Goal: Register for event/course

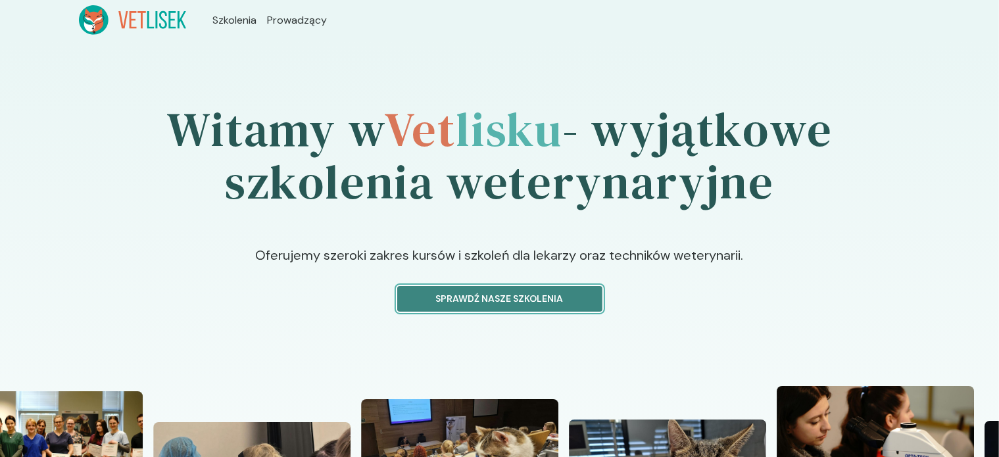
click at [509, 297] on p "Sprawdź nasze szkolenia" at bounding box center [499, 299] width 183 height 14
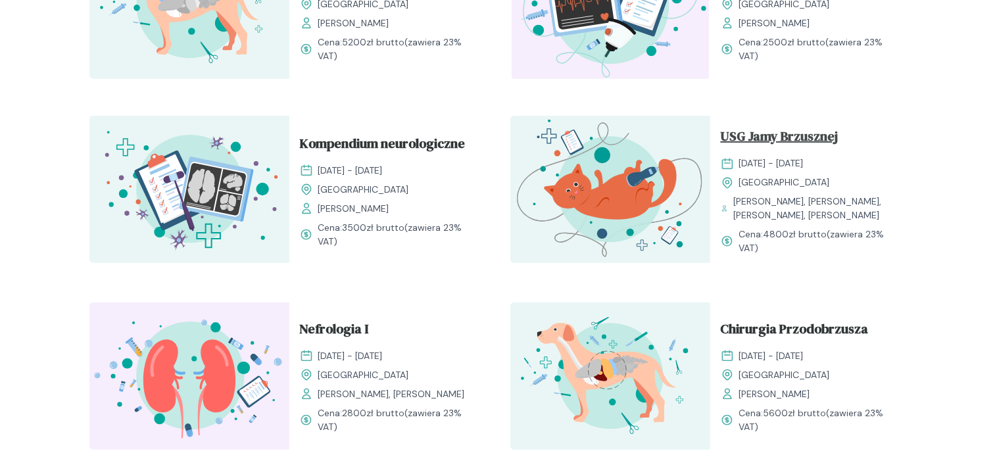
scroll to position [746, 0]
click at [741, 144] on span "USG Jamy Brzusznej" at bounding box center [780, 139] width 118 height 25
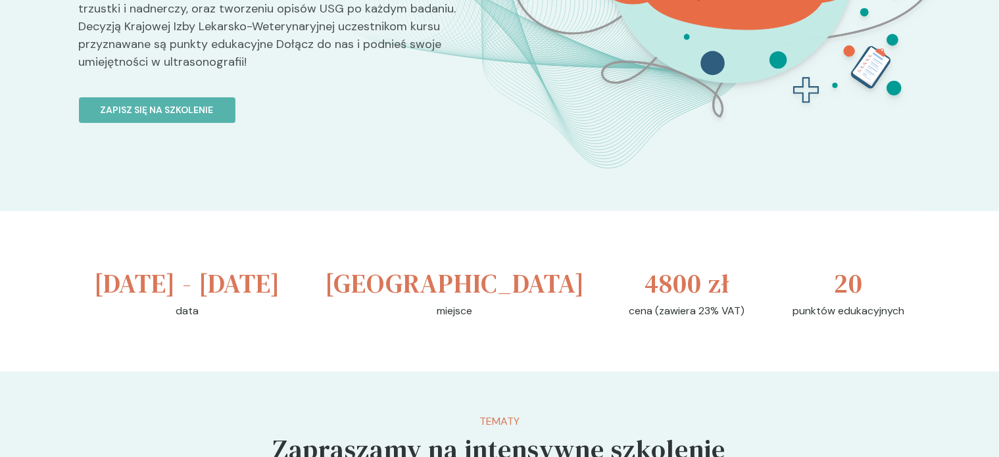
scroll to position [310, 0]
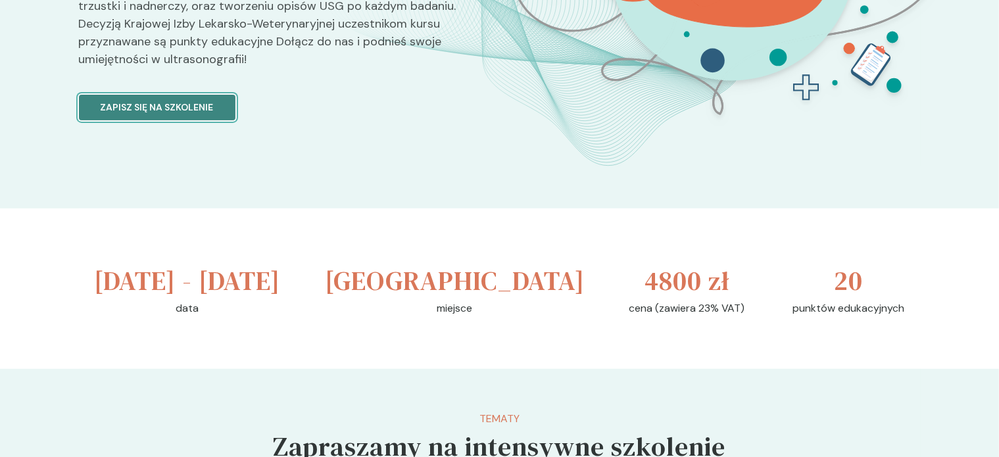
click at [174, 101] on p "Zapisz się na szkolenie" at bounding box center [157, 108] width 113 height 14
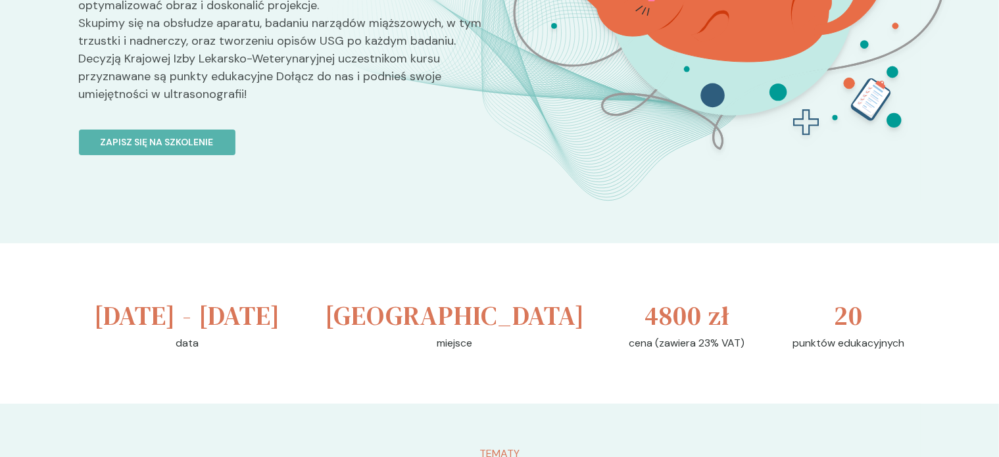
scroll to position [273, 0]
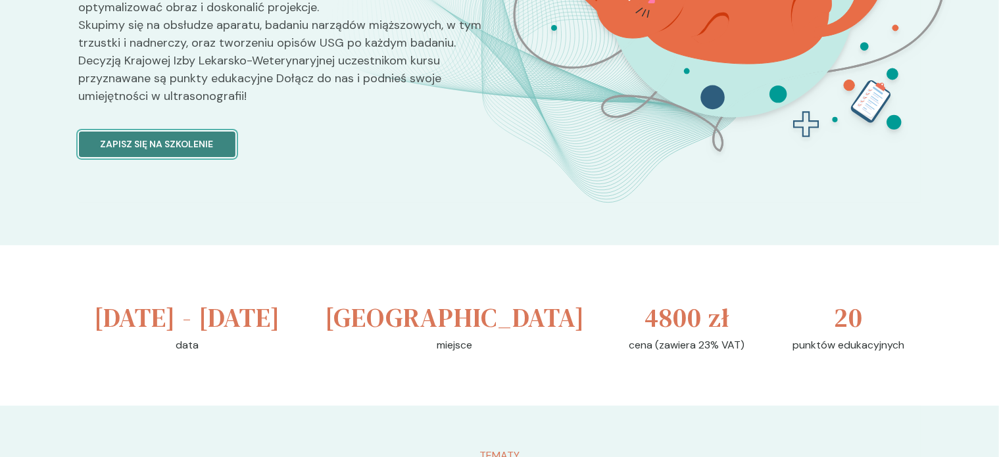
click at [183, 137] on p "Zapisz się na szkolenie" at bounding box center [157, 144] width 113 height 14
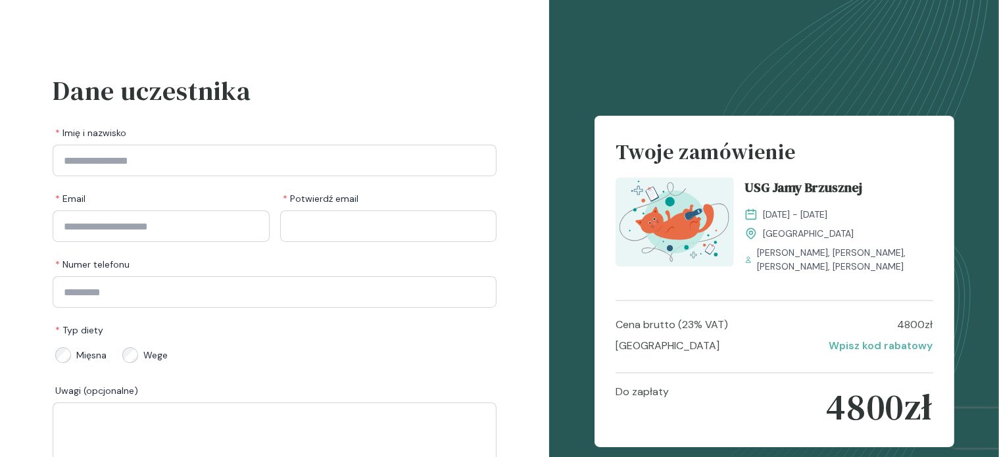
scroll to position [16, 0]
